Goal: Transaction & Acquisition: Purchase product/service

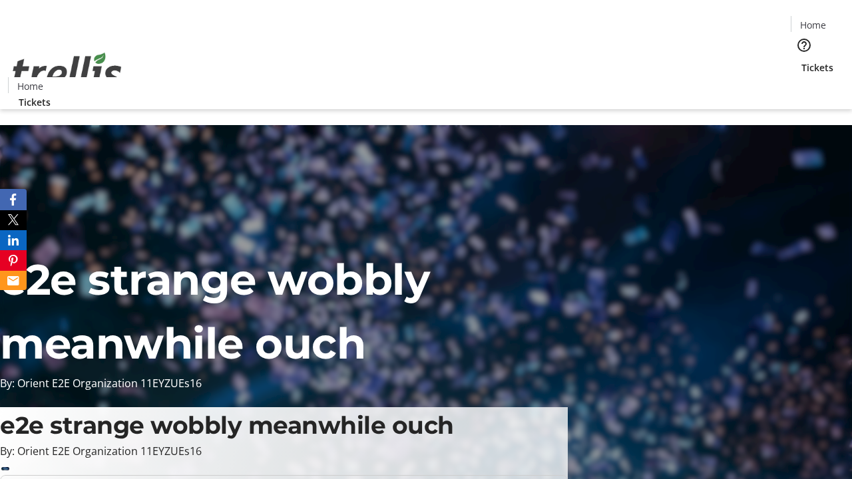
click at [802, 61] on span "Tickets" at bounding box center [818, 68] width 32 height 14
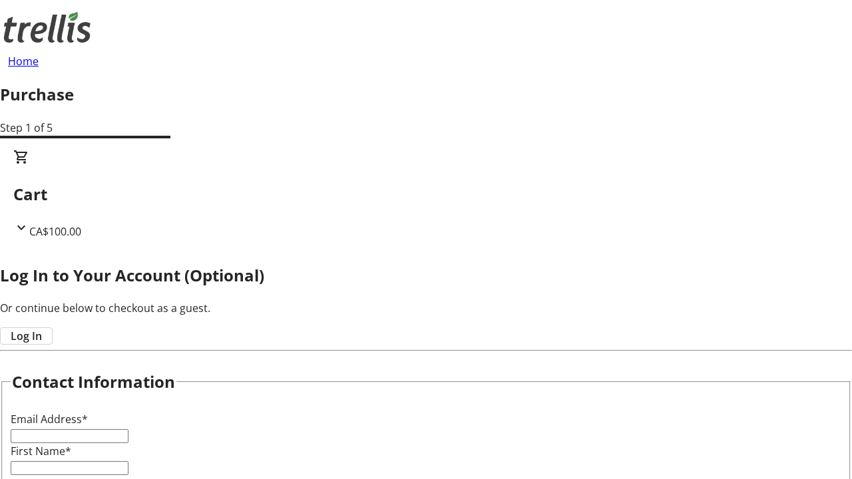
type input "FREE"
type input "[PERSON_NAME][EMAIL_ADDRESS][DOMAIN_NAME]"
type input "[PERSON_NAME]"
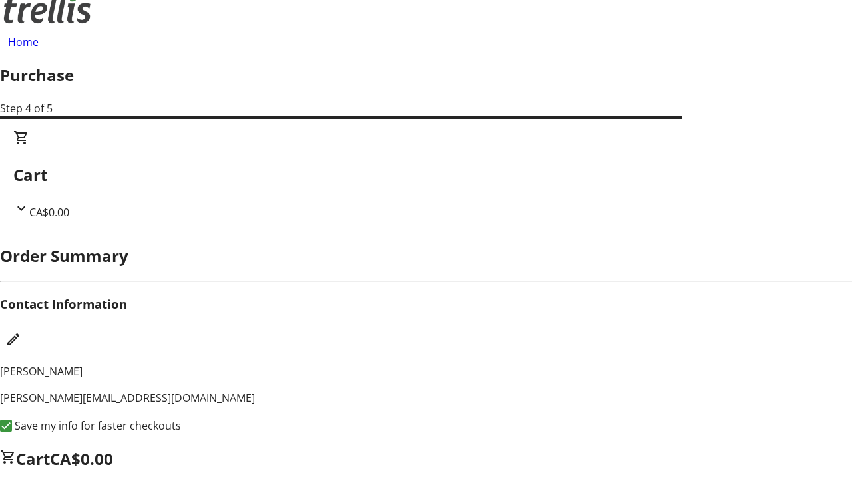
scroll to position [1, 0]
